Goal: Information Seeking & Learning: Learn about a topic

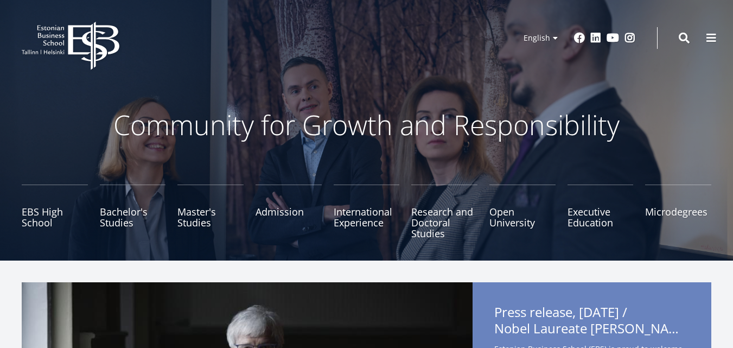
click at [124, 215] on link "Bachelor's Studies" at bounding box center [133, 211] width 66 height 54
click at [128, 203] on link "Bachelor's Studies" at bounding box center [133, 211] width 66 height 54
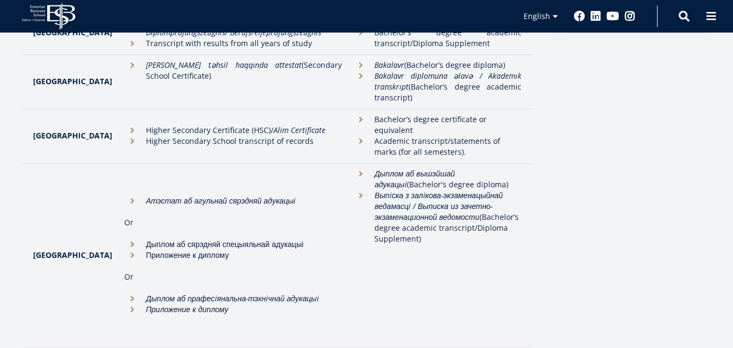
scroll to position [434, 0]
